Goal: Task Accomplishment & Management: Use online tool/utility

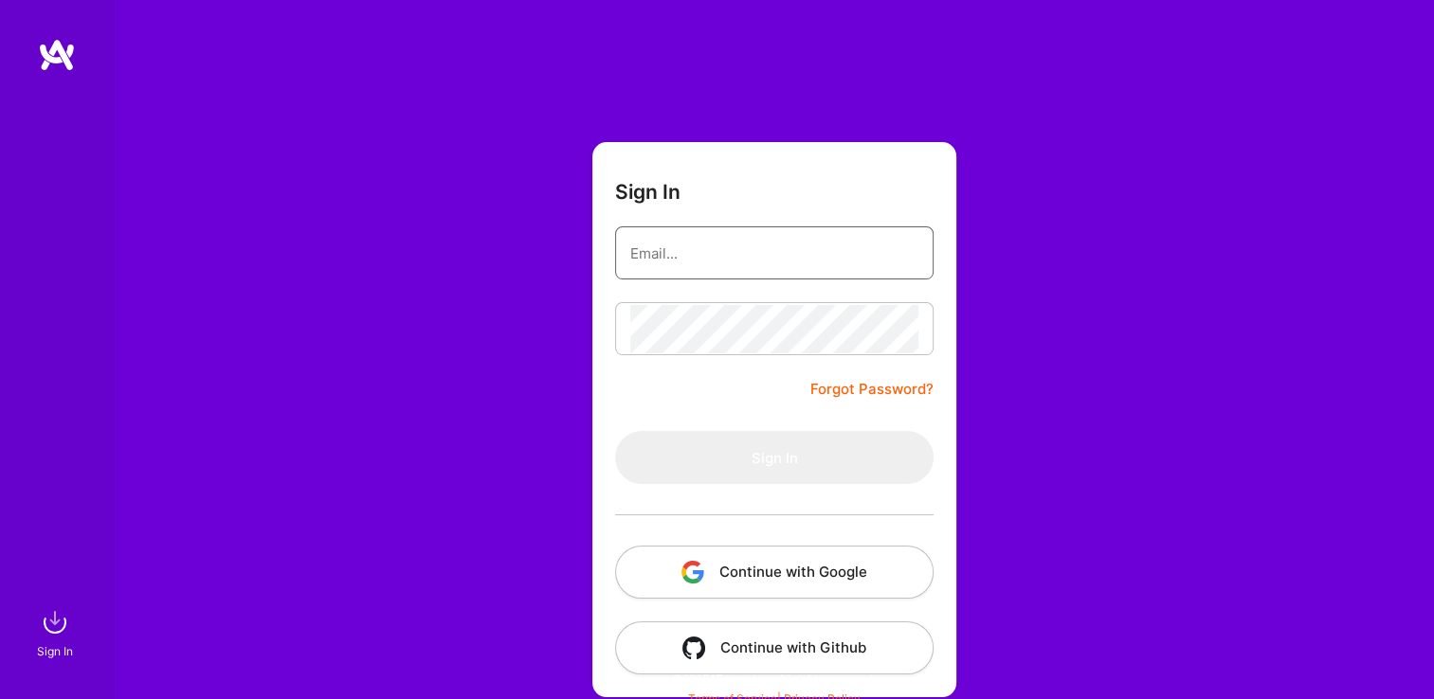
type input "[EMAIL_ADDRESS][DOMAIN_NAME]"
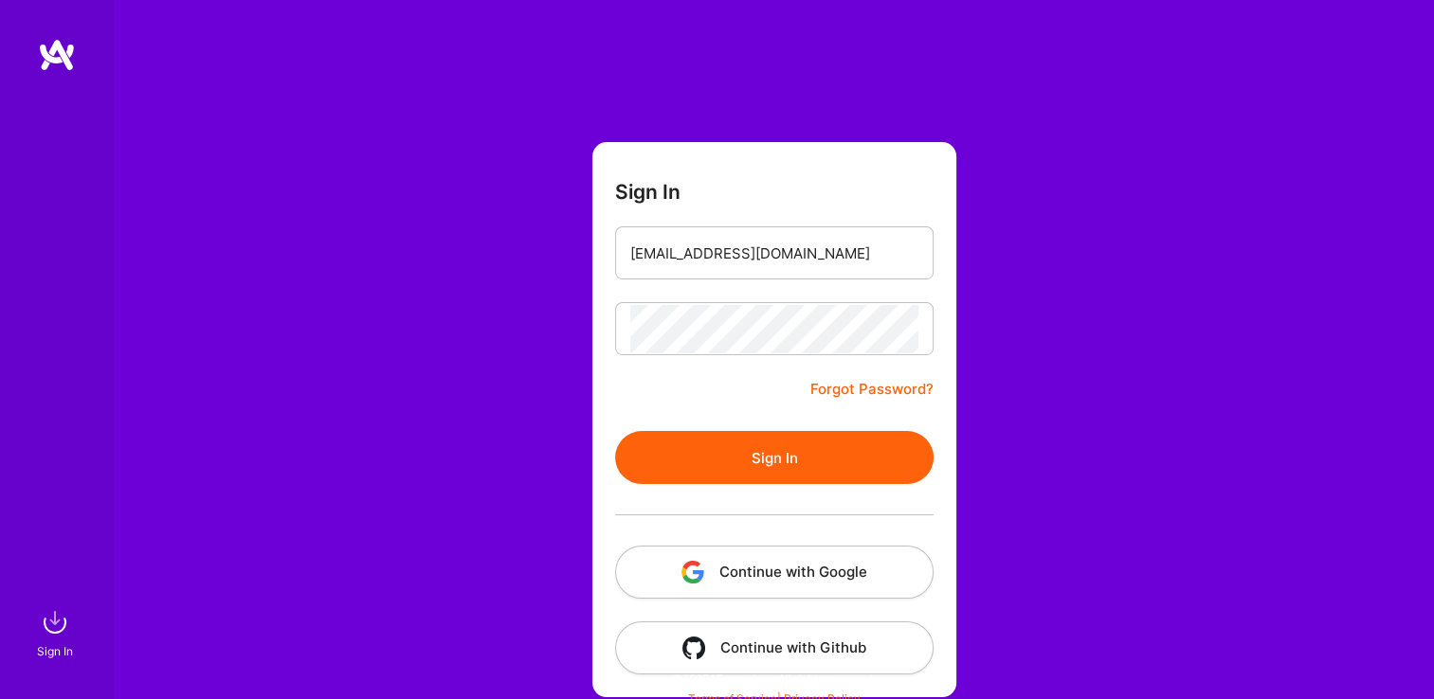
click at [635, 446] on button "Sign In" at bounding box center [774, 457] width 318 height 53
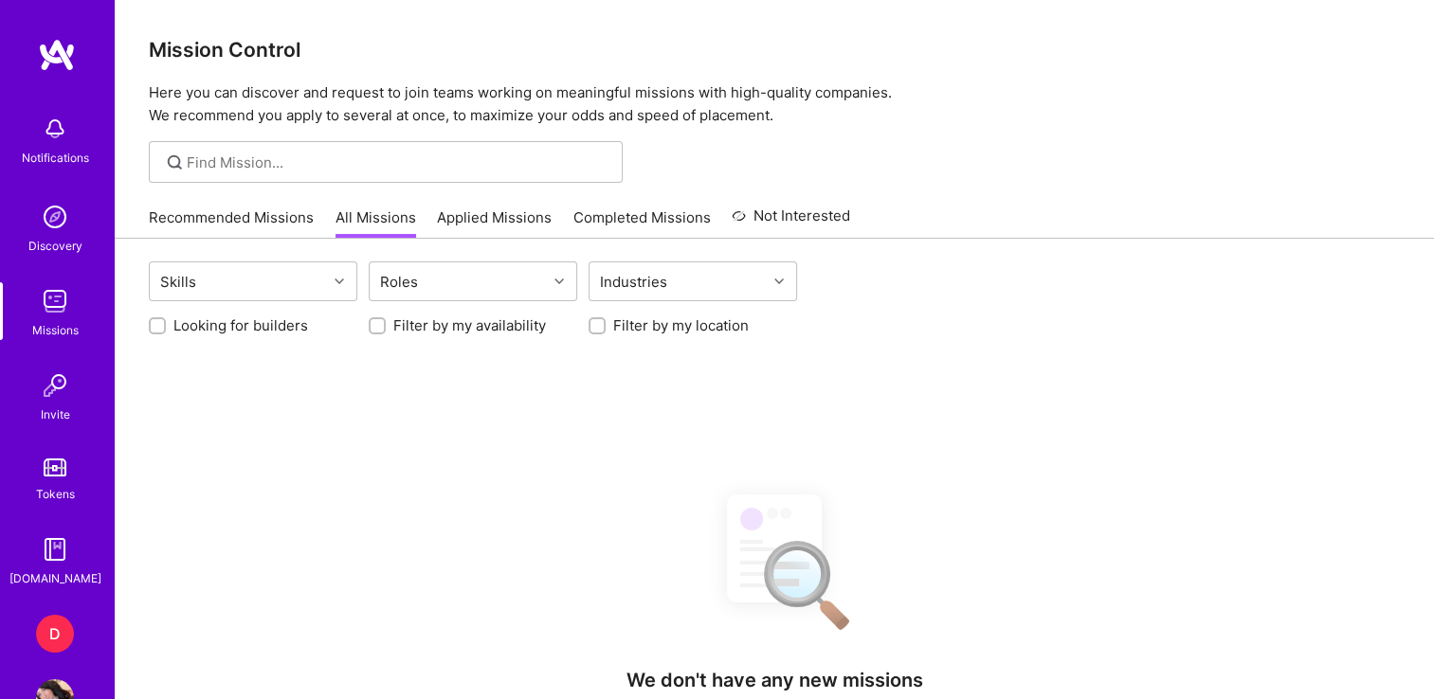
click at [45, 623] on div "D" at bounding box center [55, 634] width 38 height 38
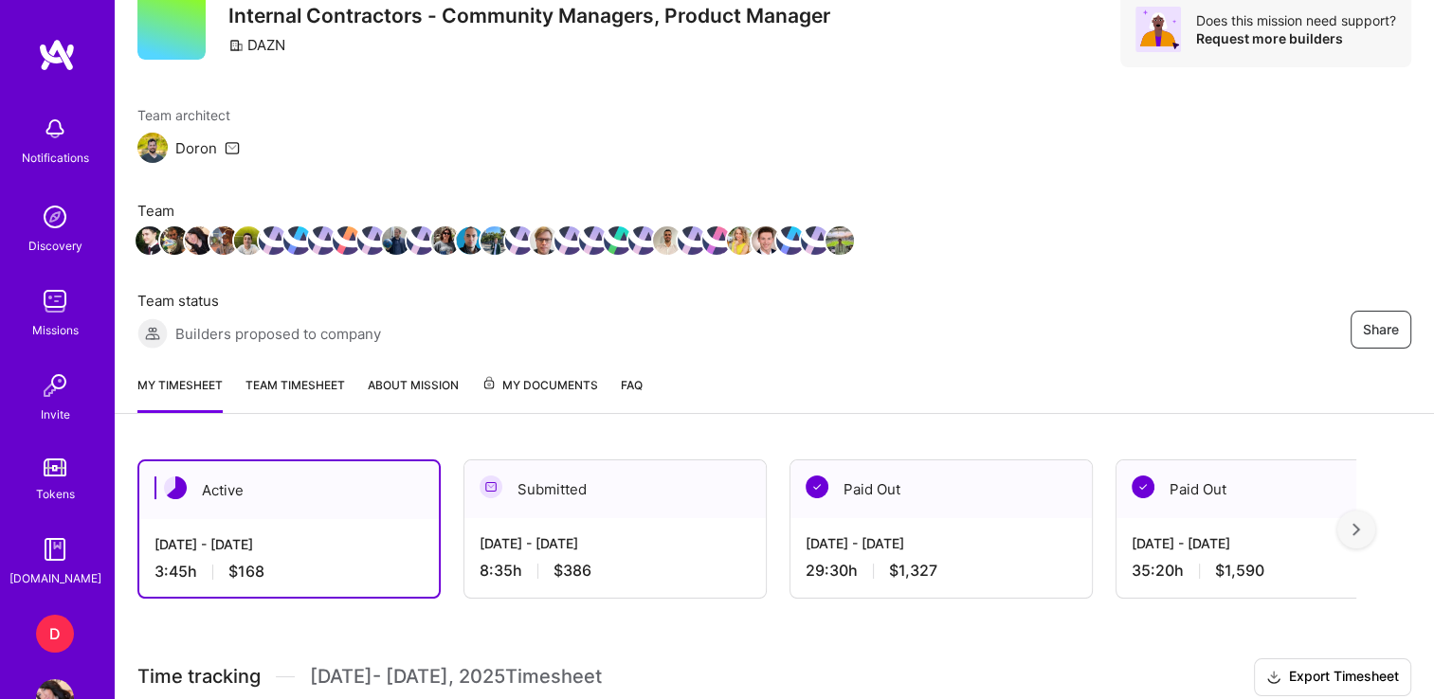
scroll to position [416, 0]
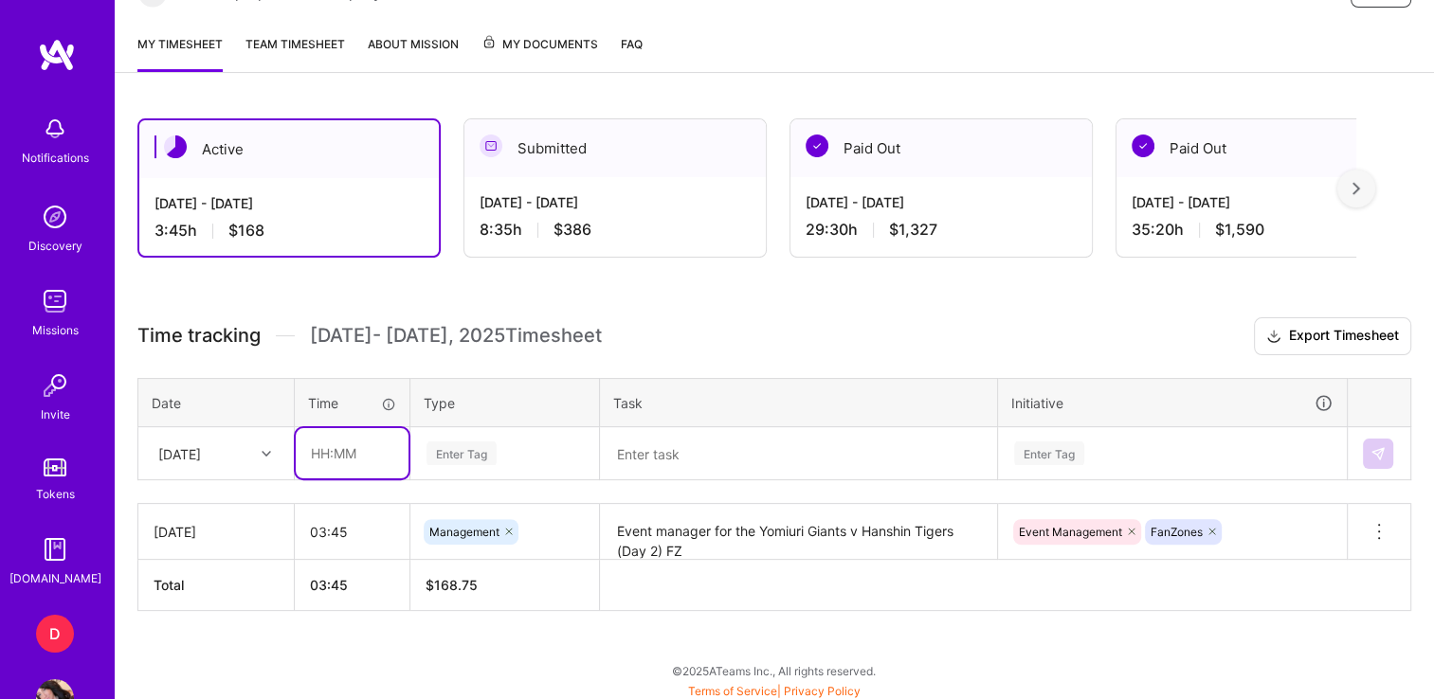
click at [327, 460] on input "text" at bounding box center [352, 453] width 113 height 50
type input "00:40"
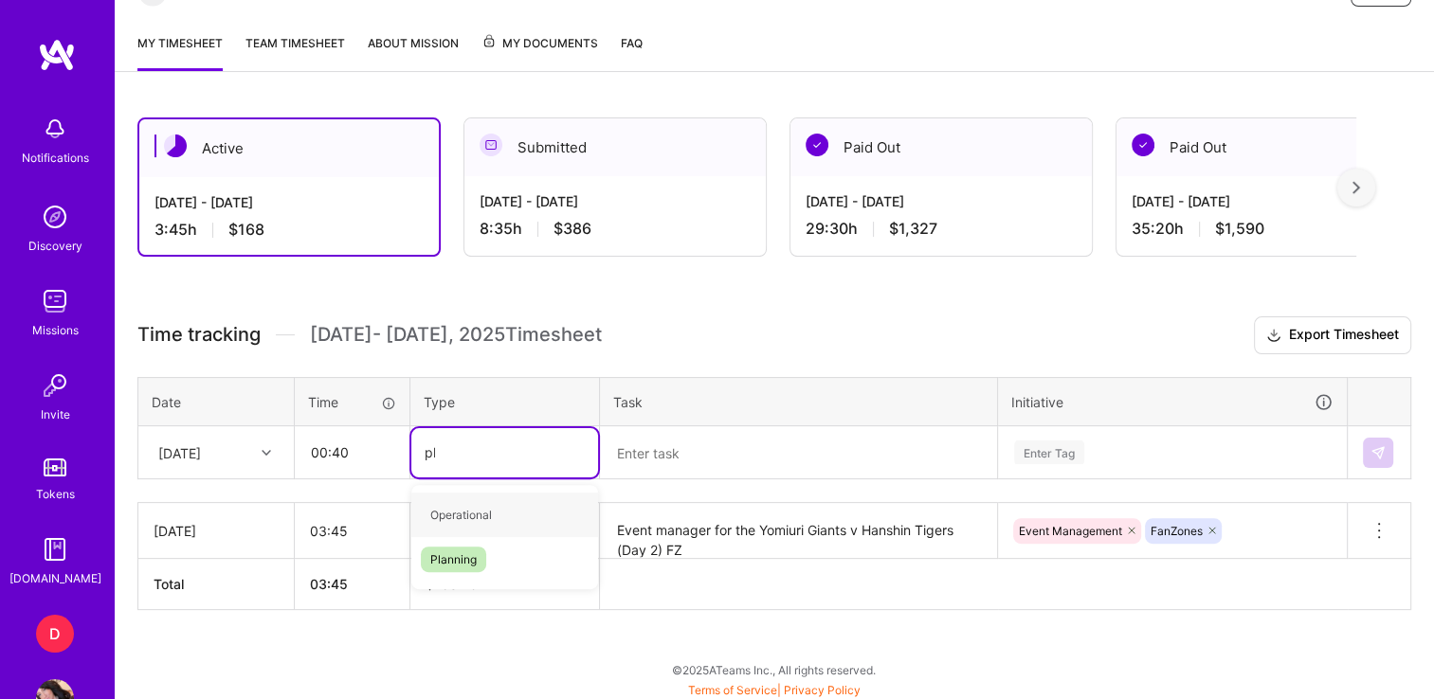
type input "pla"
click at [436, 517] on span "Planning" at bounding box center [453, 515] width 65 height 26
click at [735, 442] on textarea at bounding box center [798, 452] width 393 height 49
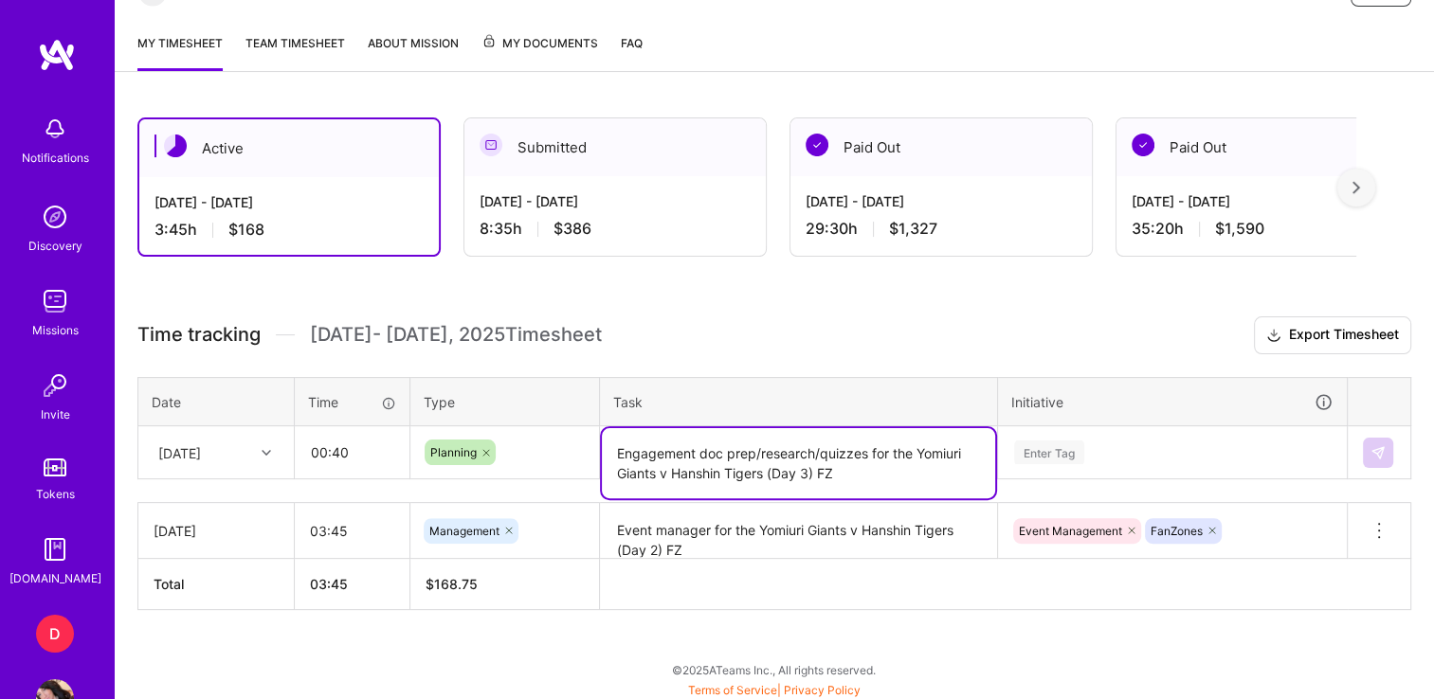
type textarea "Engagement doc prep/research/quizzes for the Yomiuri Giants v Hanshin Tigers (D…"
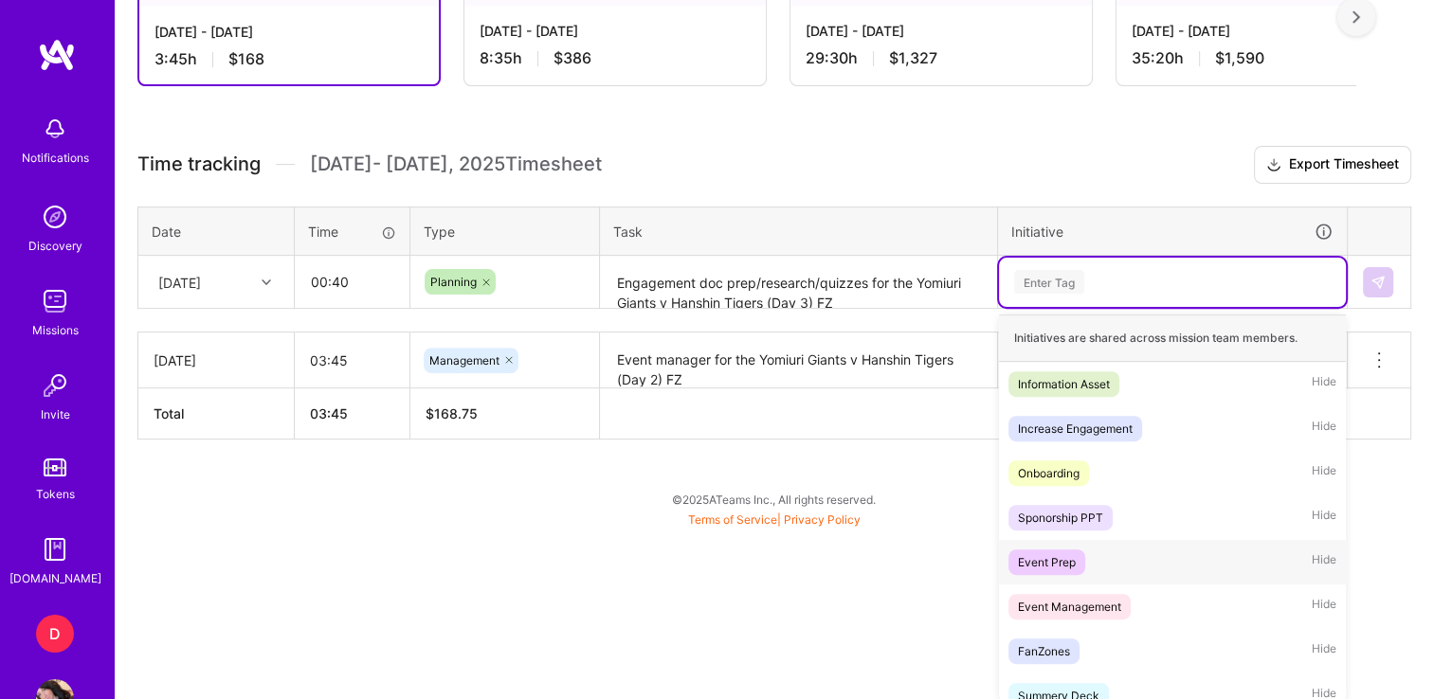
click at [1054, 564] on div "Event Prep" at bounding box center [1047, 562] width 58 height 20
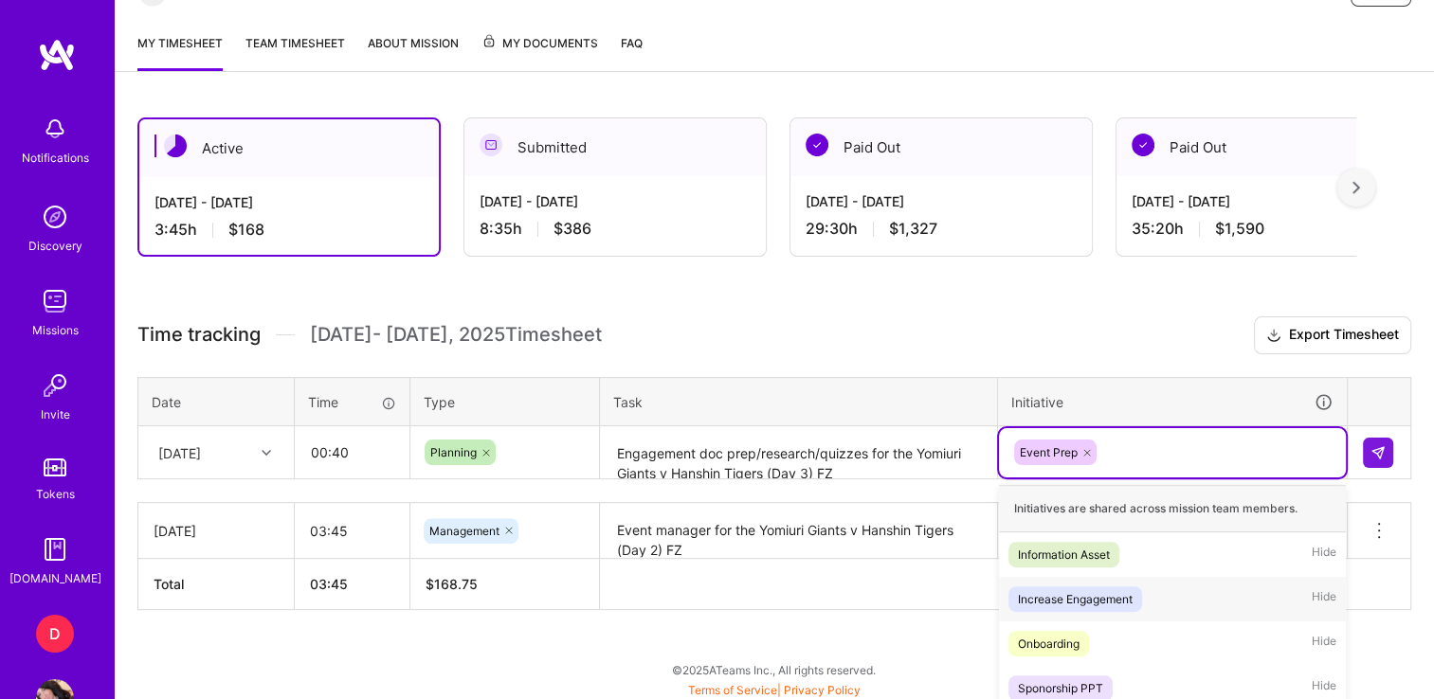
click at [1147, 440] on div "option Event Prep, selected. option Increase Engagement focused, 2 of 31. 30 re…" at bounding box center [1172, 452] width 347 height 49
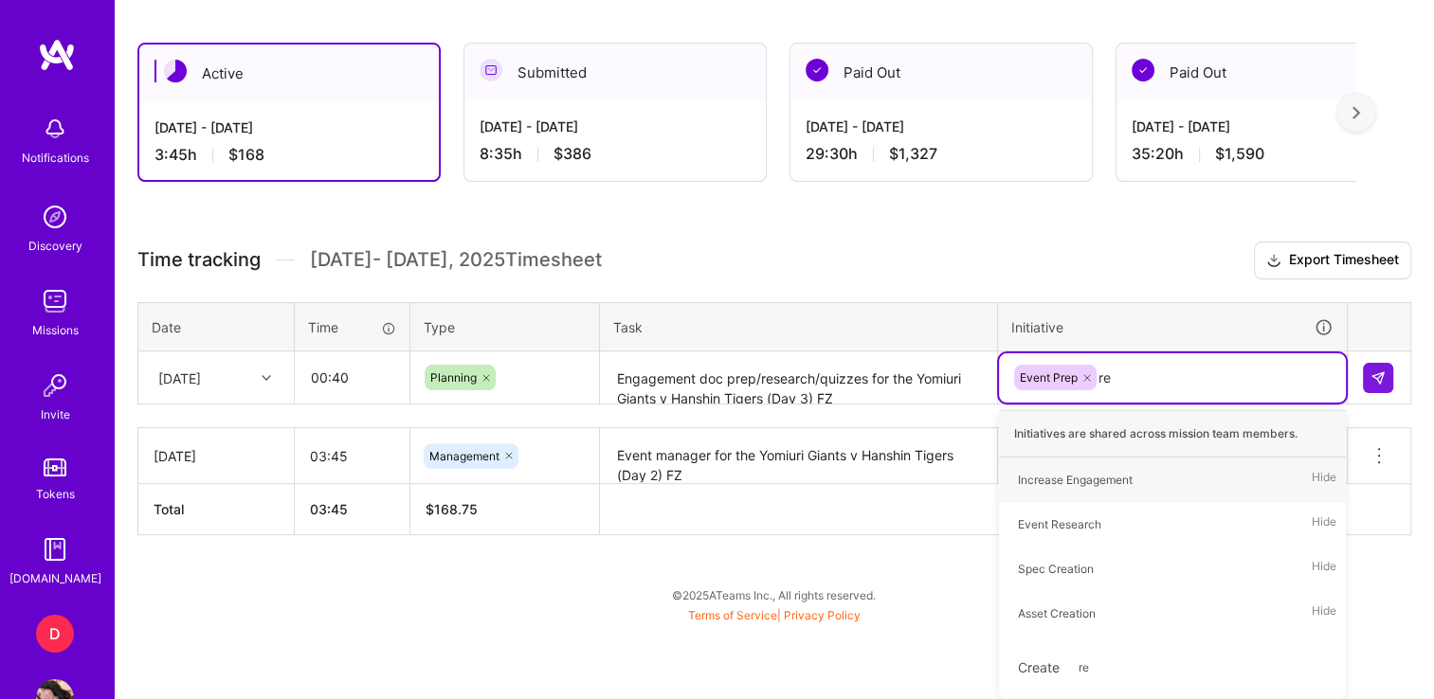
type input "res"
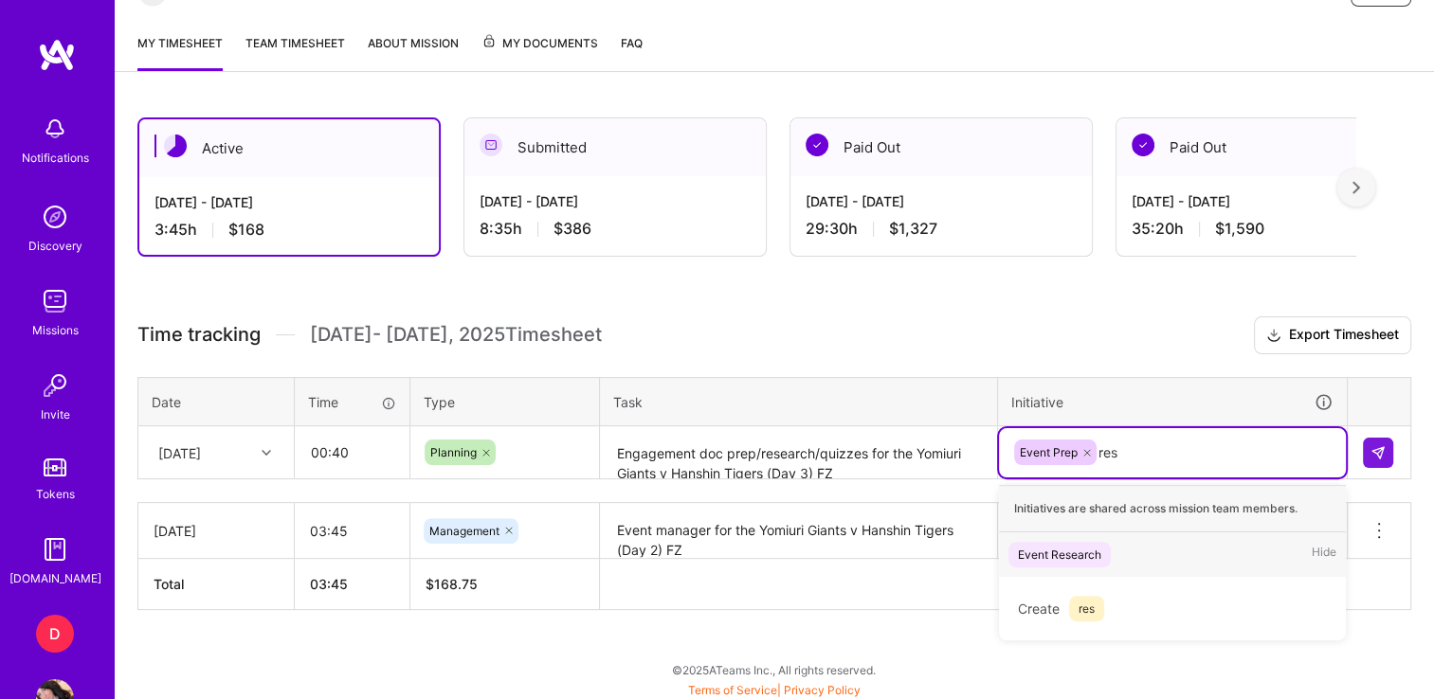
click at [1054, 546] on div "Event Research" at bounding box center [1059, 555] width 83 height 20
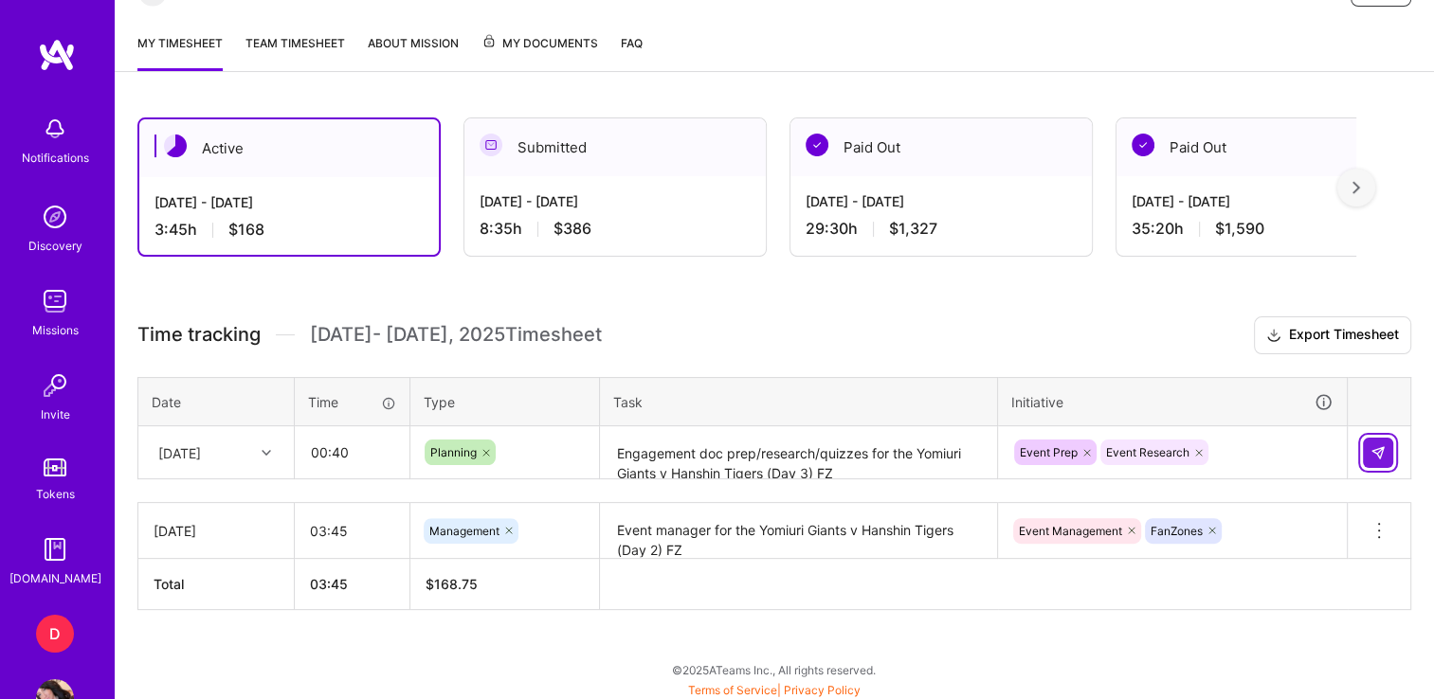
click at [1378, 451] on img at bounding box center [1377, 452] width 15 height 15
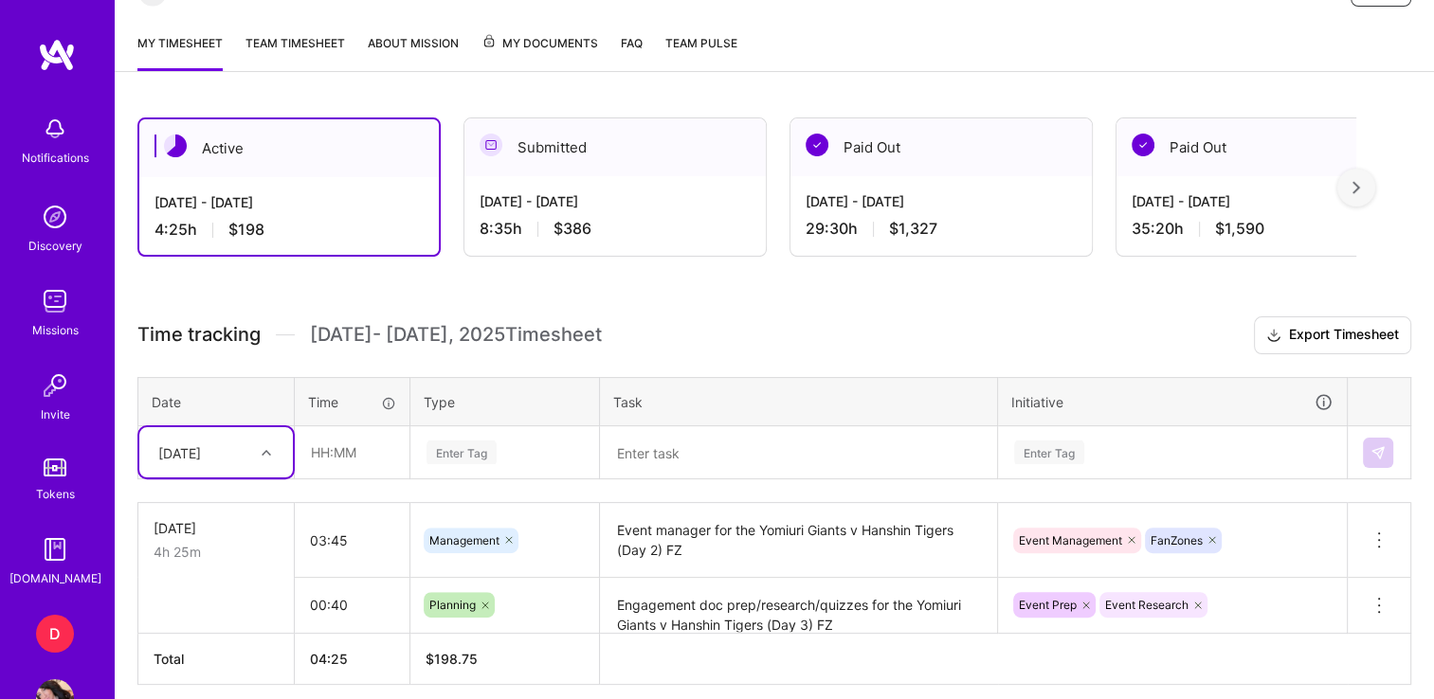
scroll to position [491, 0]
